Goal: Task Accomplishment & Management: Manage account settings

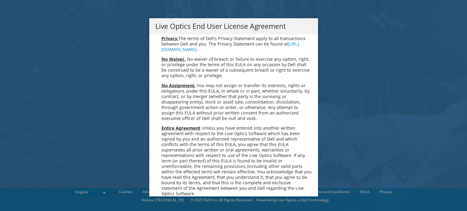
scroll to position [2300, 0]
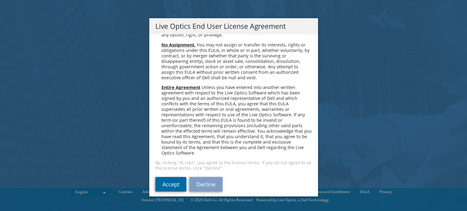
click at [167, 182] on link "Accept" at bounding box center [170, 184] width 31 height 15
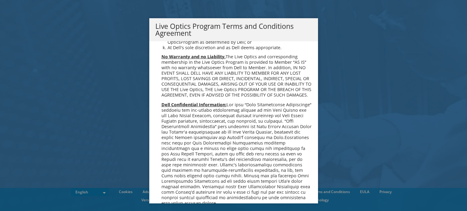
scroll to position [435, 0]
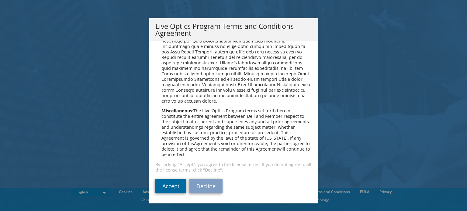
click at [176, 187] on link "Accept" at bounding box center [170, 186] width 31 height 15
